Goal: Task Accomplishment & Management: Manage account settings

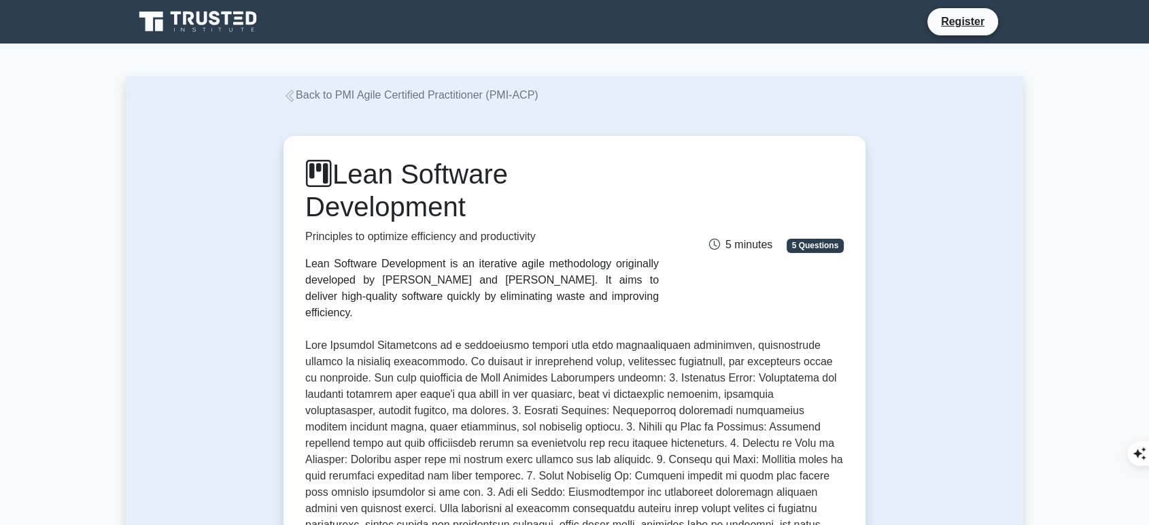
click at [968, 20] on link "Register" at bounding box center [963, 21] width 60 height 17
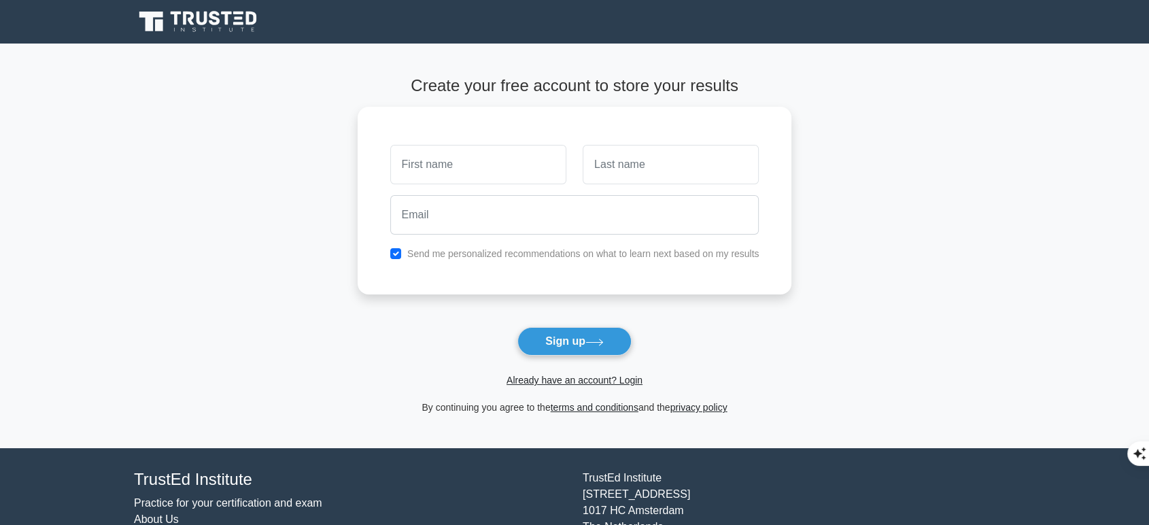
click at [528, 377] on link "Already have an account? Login" at bounding box center [575, 380] width 136 height 11
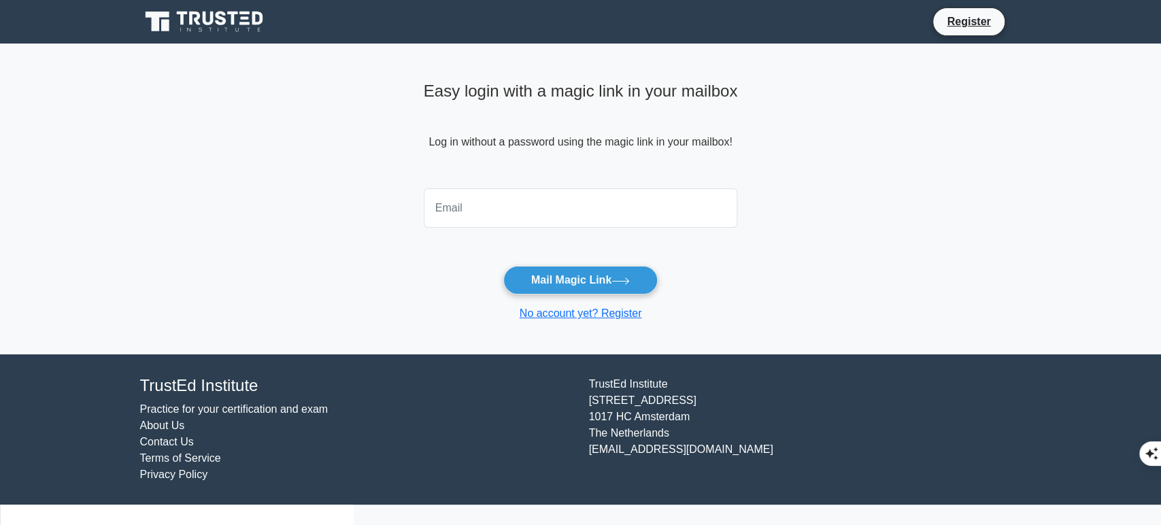
click at [539, 199] on input "email" at bounding box center [581, 207] width 314 height 39
type input "yhlin.consulting@gmail.com"
click at [566, 282] on button "Mail Magic Link" at bounding box center [580, 280] width 154 height 29
